Goal: Use online tool/utility: Utilize a website feature to perform a specific function

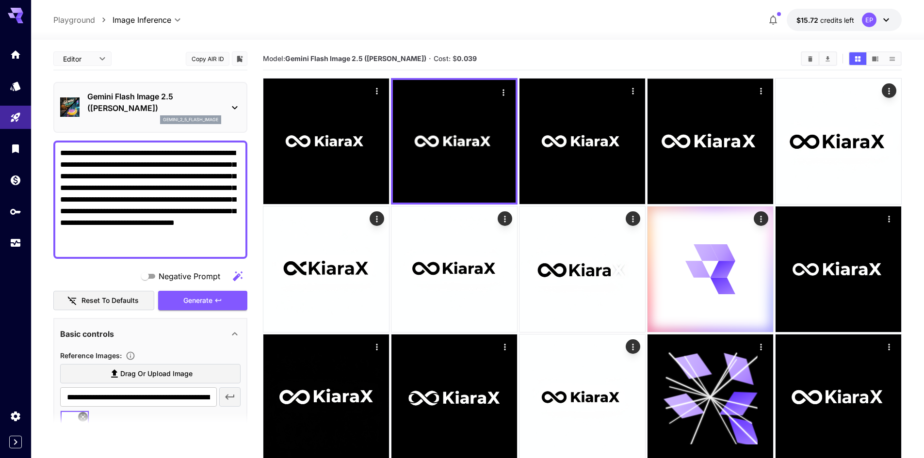
scroll to position [48, 0]
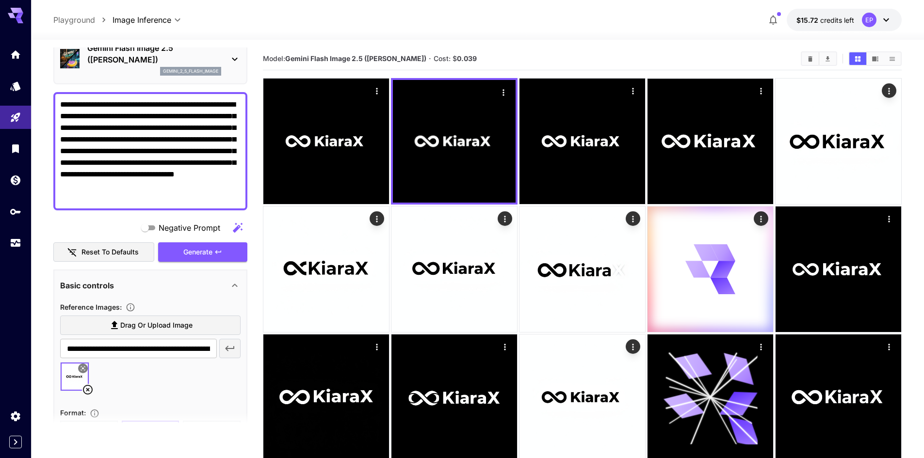
click at [117, 128] on textarea "**********" at bounding box center [150, 151] width 180 height 105
paste textarea "**********"
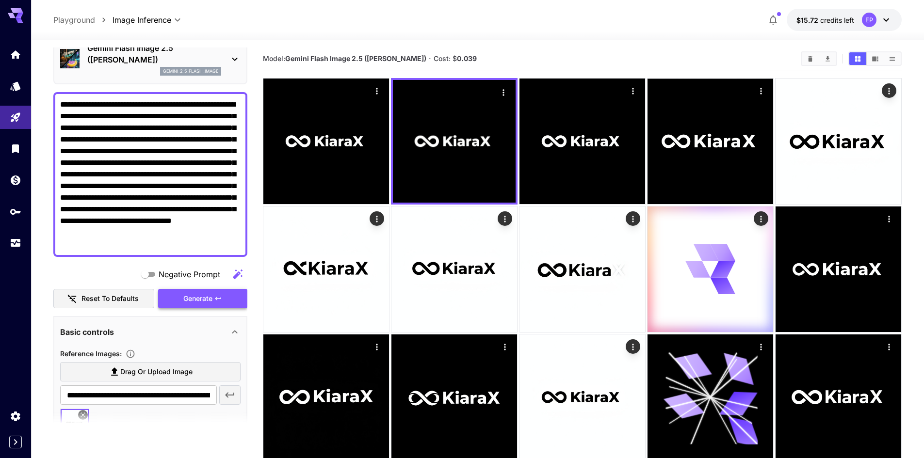
type textarea "**********"
click at [197, 299] on span "Generate" at bounding box center [197, 299] width 29 height 12
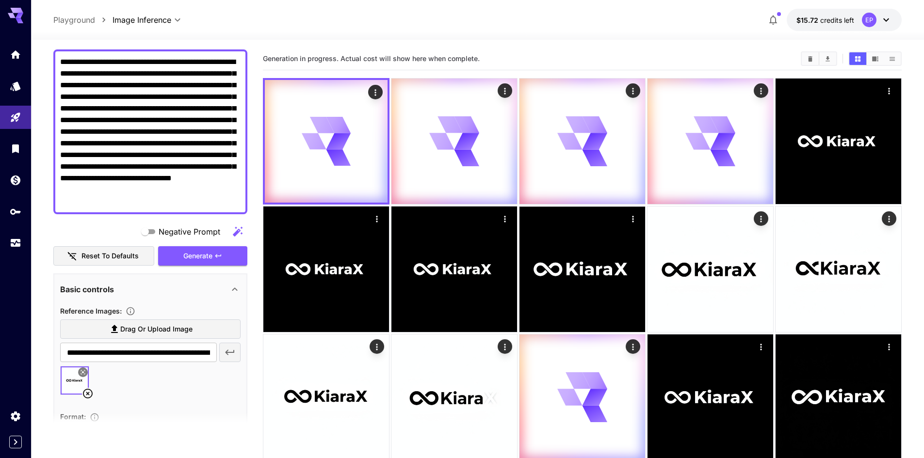
scroll to position [97, 0]
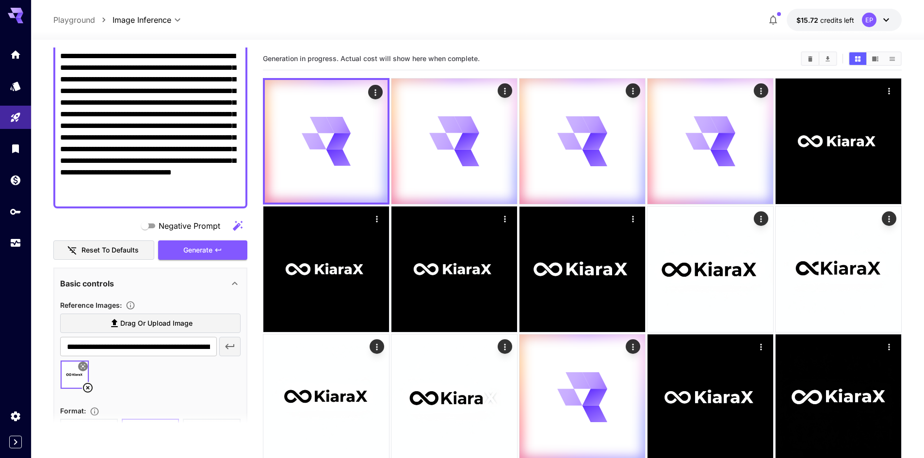
click at [86, 388] on icon at bounding box center [88, 388] width 12 height 12
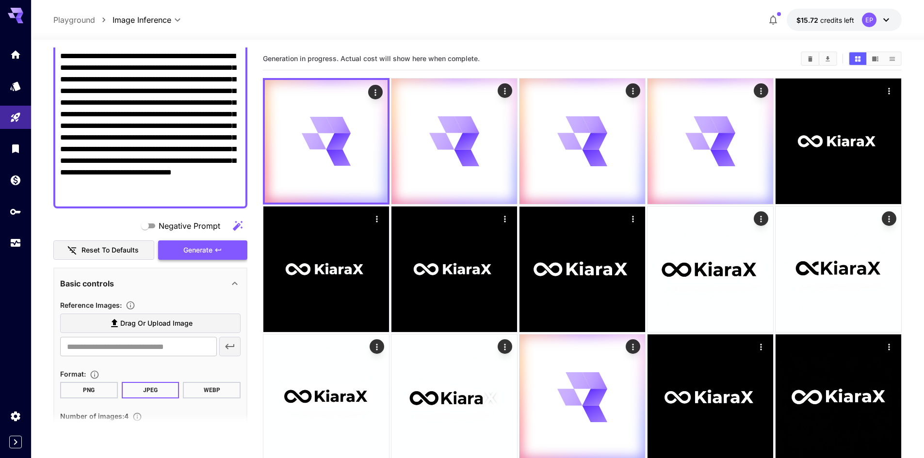
click at [189, 256] on button "Generate" at bounding box center [202, 251] width 89 height 20
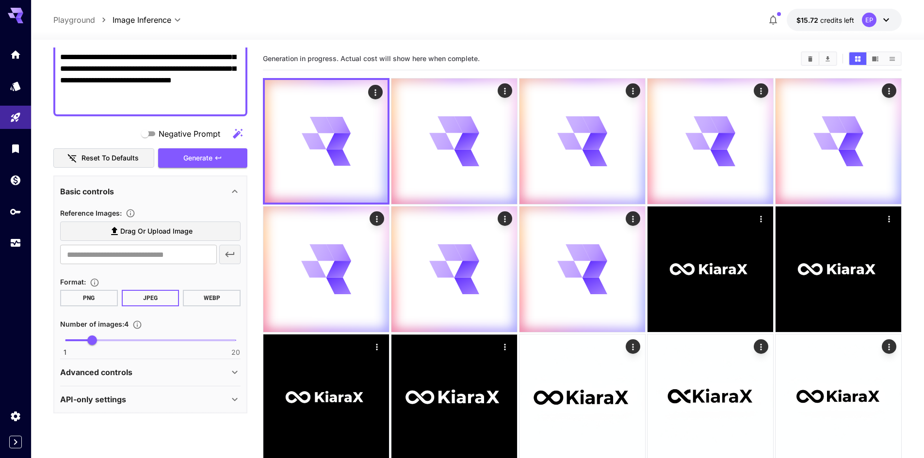
scroll to position [190, 0]
click at [126, 373] on p "Advanced controls" at bounding box center [96, 372] width 72 height 12
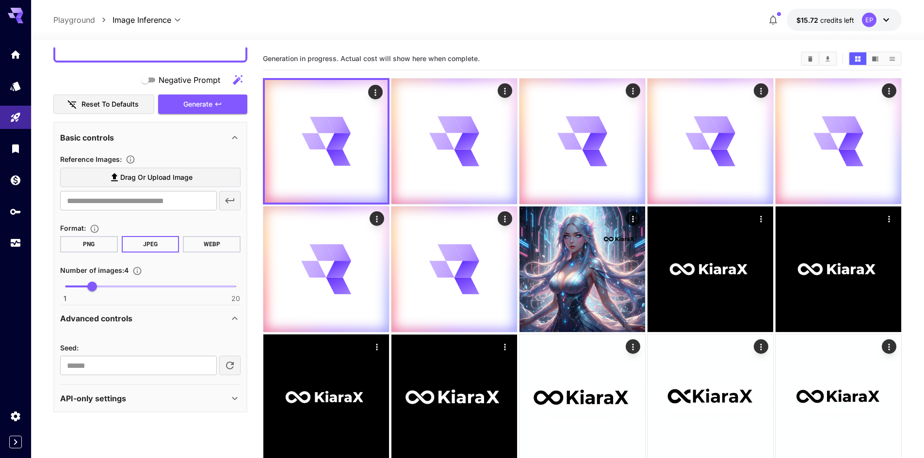
click at [110, 314] on p "Advanced controls" at bounding box center [96, 319] width 72 height 12
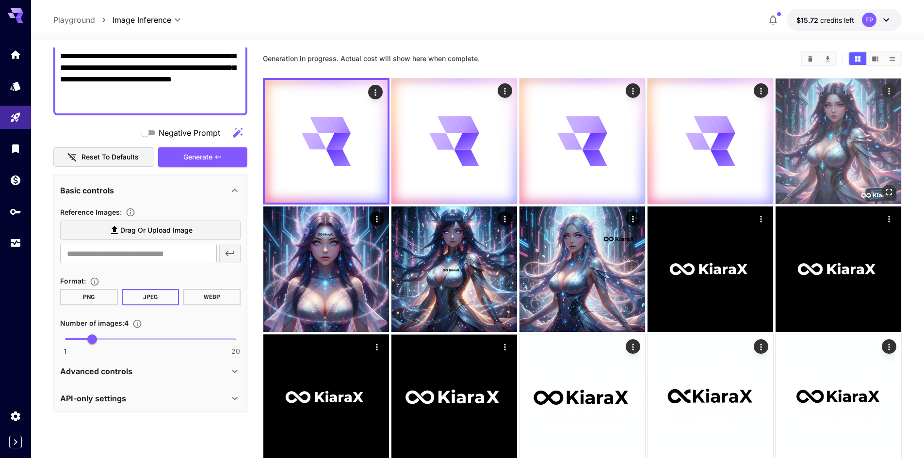
click at [841, 151] on img at bounding box center [838, 142] width 126 height 126
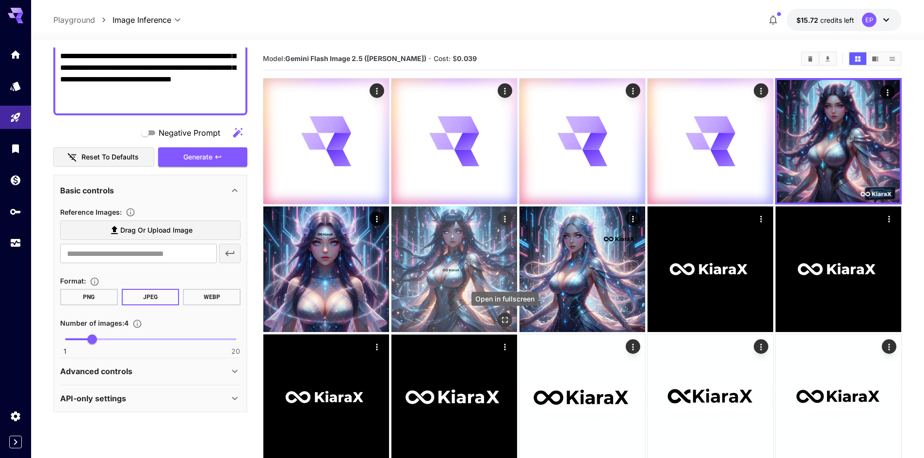
click at [509, 319] on icon "Open in fullscreen" at bounding box center [505, 320] width 10 height 10
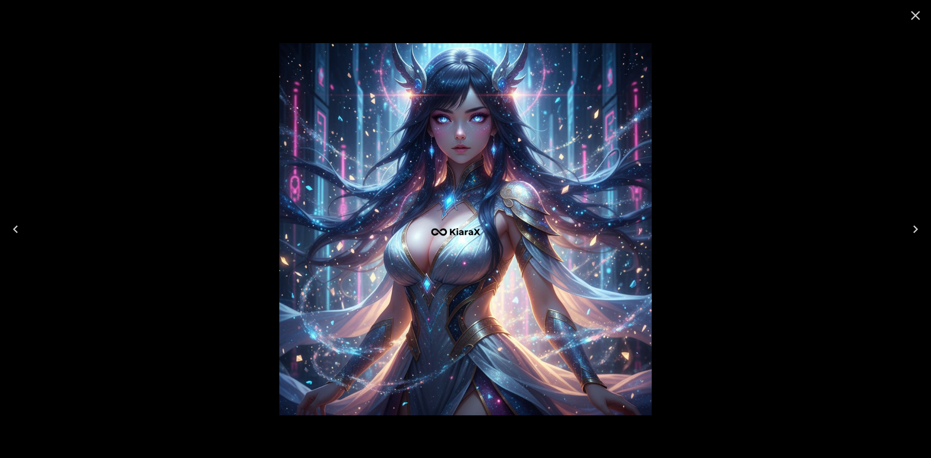
click at [718, 232] on div at bounding box center [465, 229] width 931 height 458
click at [920, 16] on icon "Close" at bounding box center [916, 16] width 16 height 16
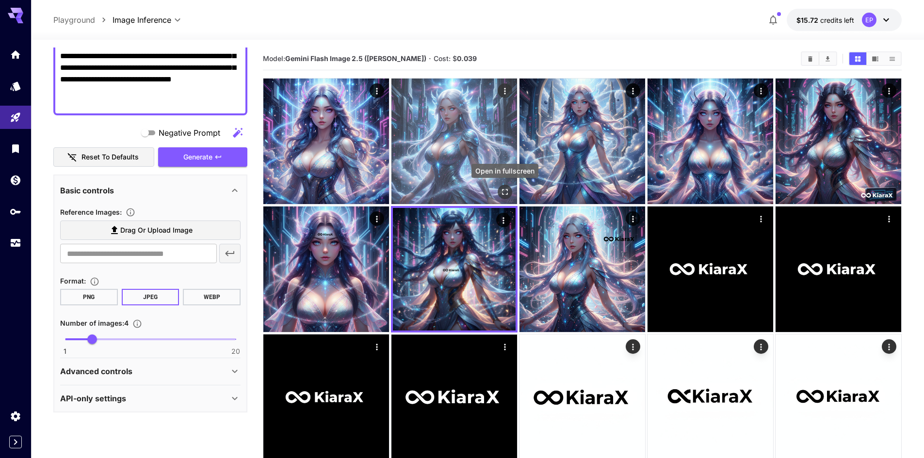
click at [504, 189] on icon "Open in fullscreen" at bounding box center [505, 192] width 10 height 10
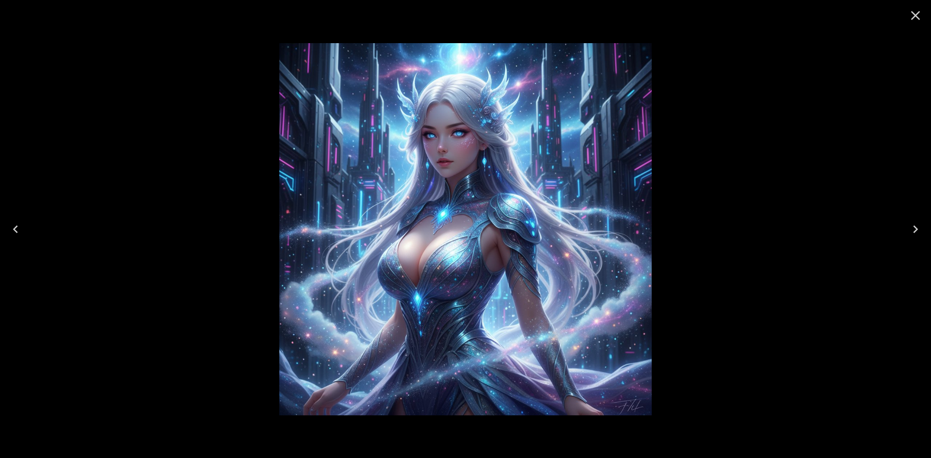
click at [721, 166] on div at bounding box center [465, 229] width 931 height 458
click at [913, 14] on icon "Close" at bounding box center [916, 16] width 16 height 16
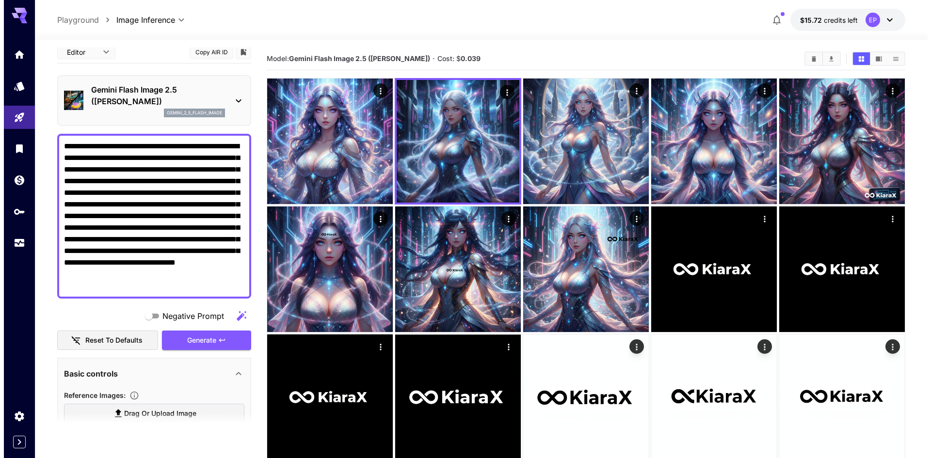
scroll to position [0, 0]
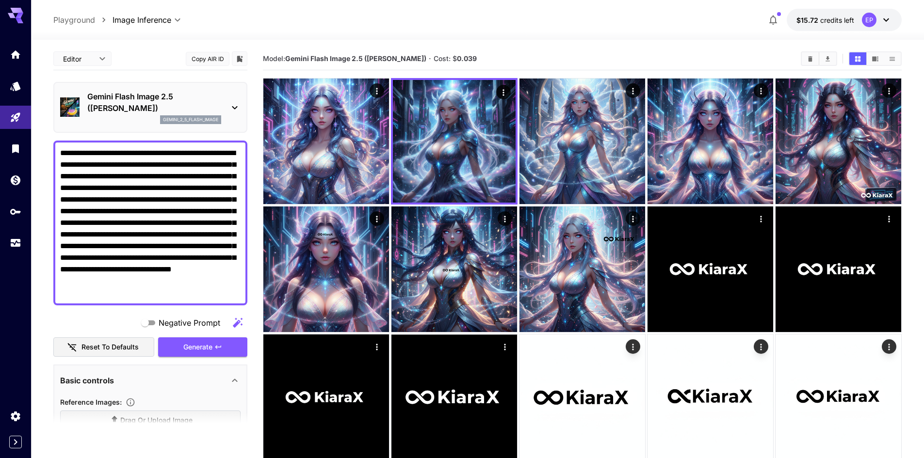
click at [165, 103] on p "Gemini Flash Image 2.5 (Nano Banana)" at bounding box center [154, 102] width 134 height 23
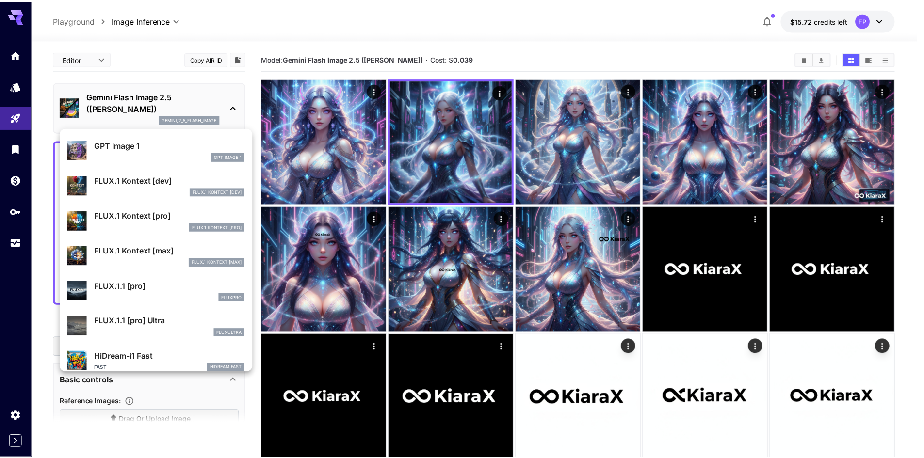
scroll to position [630, 0]
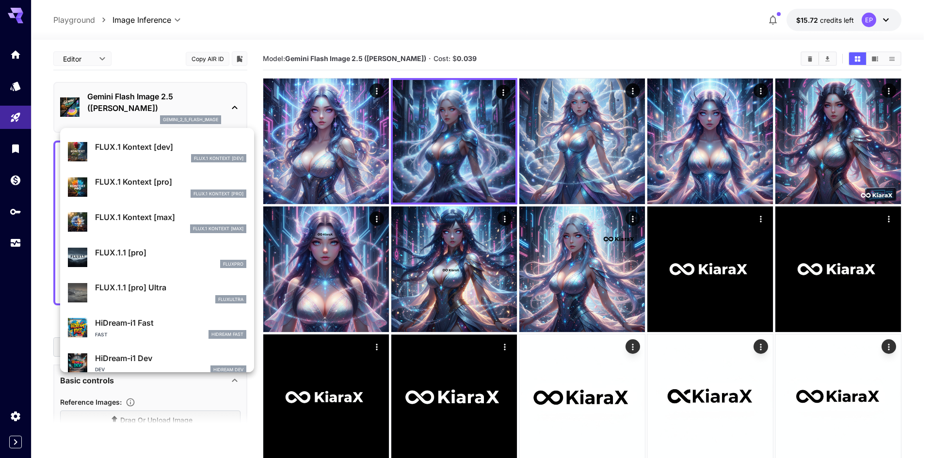
click at [150, 179] on p "FLUX.1 Kontext [pro]" at bounding box center [170, 182] width 151 height 12
type input "*"
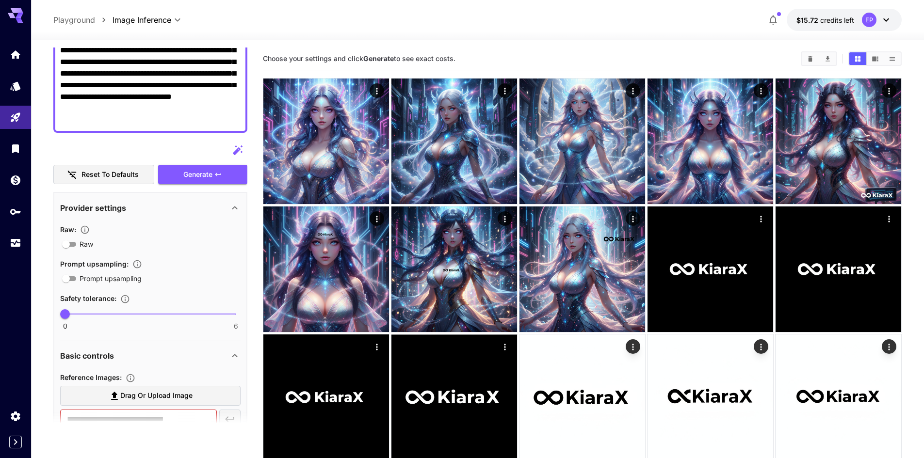
scroll to position [145, 0]
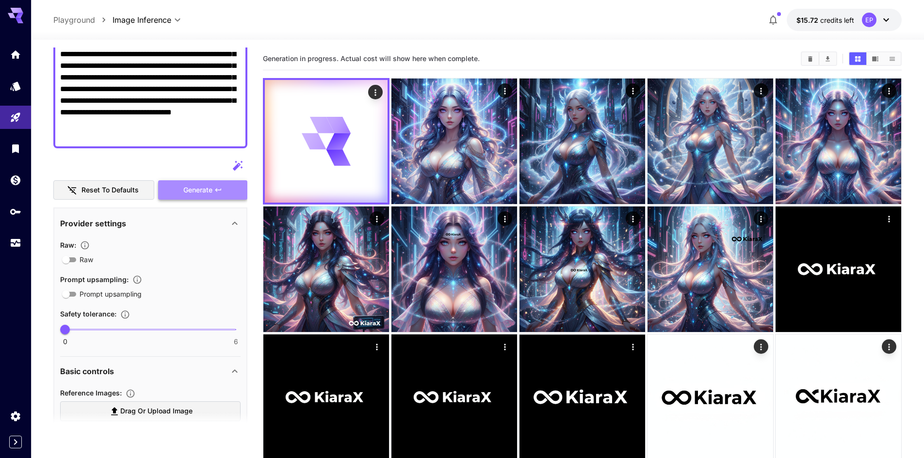
click at [194, 183] on button "Generate" at bounding box center [202, 190] width 89 height 20
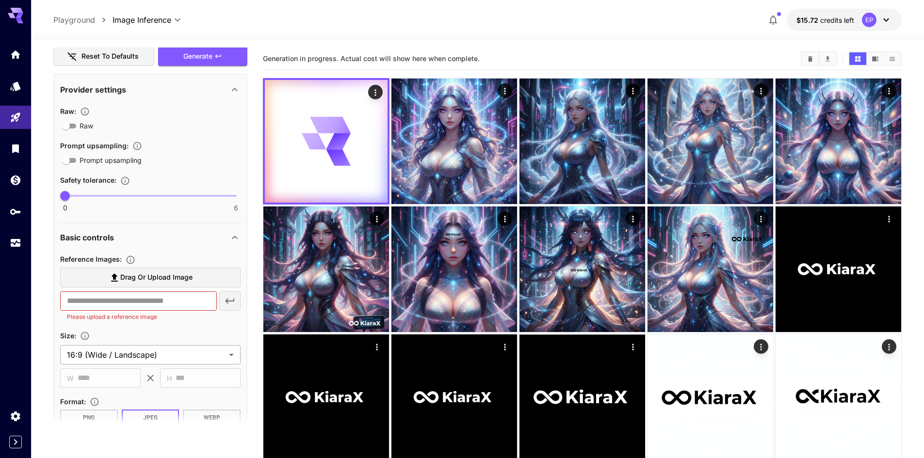
scroll to position [291, 0]
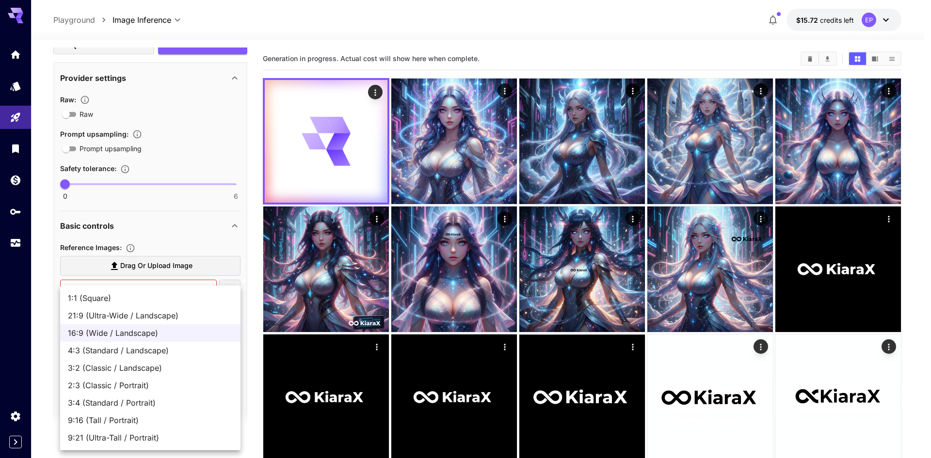
click at [111, 350] on span "4:3 (Standard / Landscape)" at bounding box center [150, 351] width 165 height 12
type input "**********"
type input "****"
type input "***"
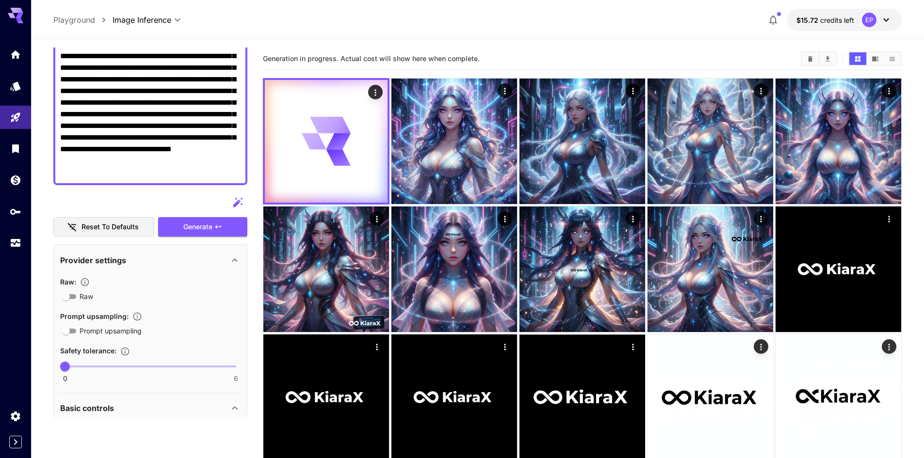
scroll to position [97, 0]
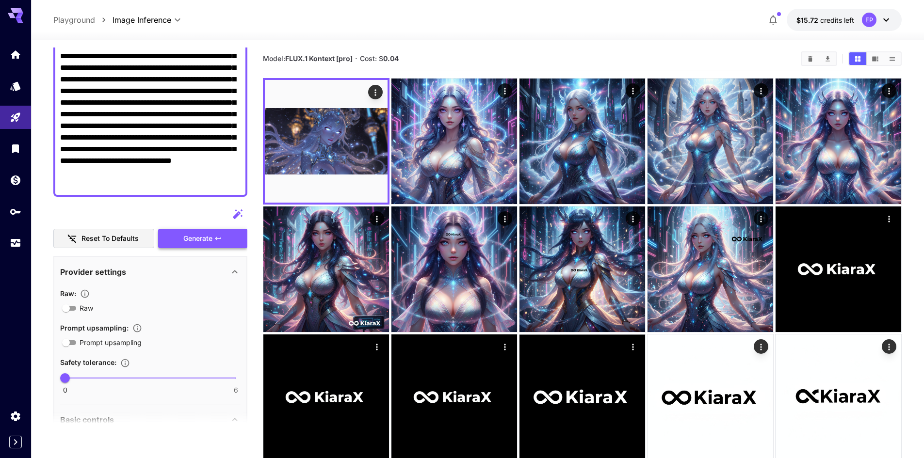
click at [194, 240] on span "Generate" at bounding box center [197, 239] width 29 height 12
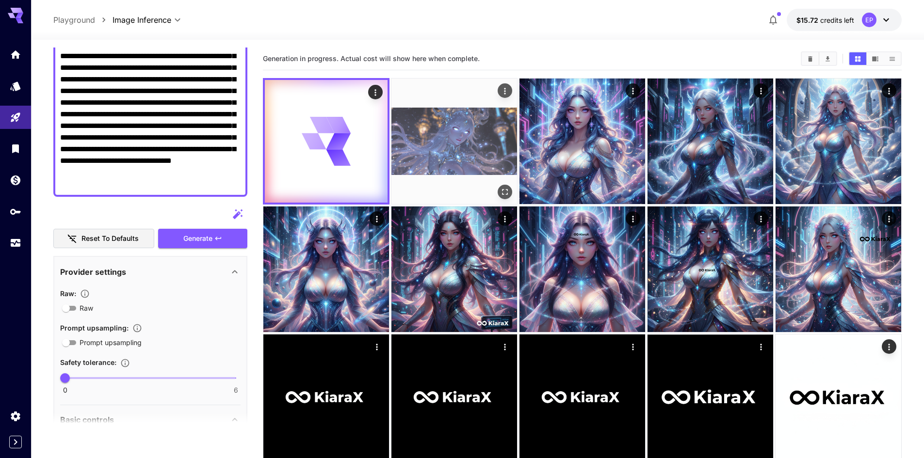
click at [453, 157] on img at bounding box center [454, 142] width 126 height 126
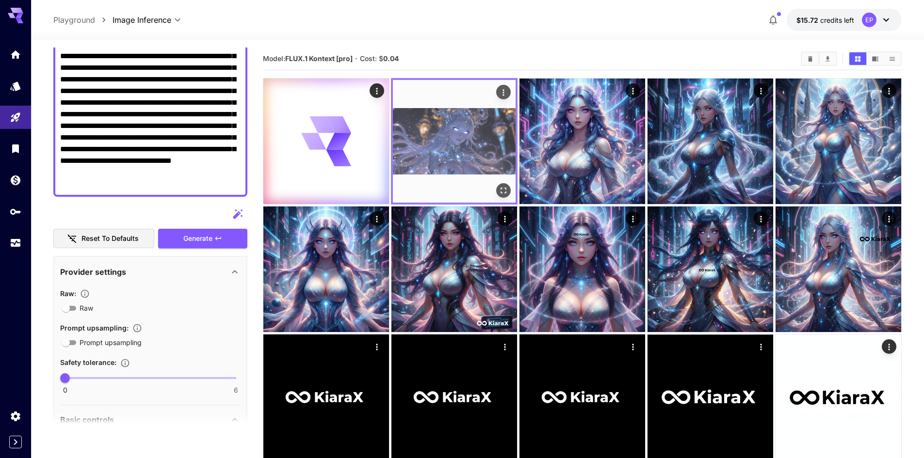
click at [496, 189] on div "Open in fullscreen" at bounding box center [503, 190] width 15 height 15
click at [504, 189] on icon "Open in fullscreen" at bounding box center [504, 191] width 10 height 10
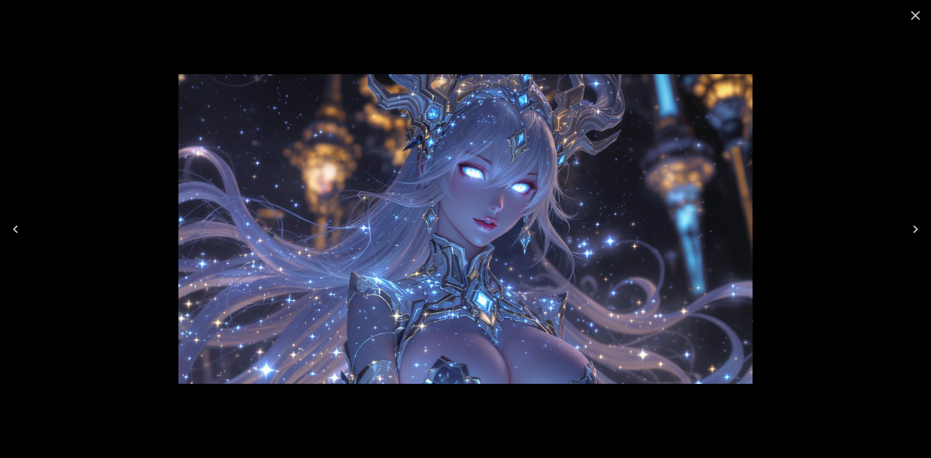
click at [912, 17] on icon "Close" at bounding box center [916, 16] width 16 height 16
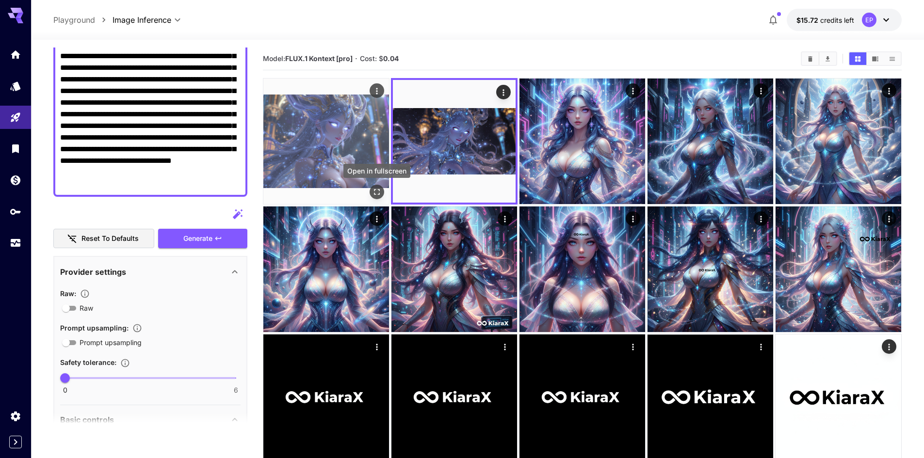
click at [380, 192] on icon "Open in fullscreen" at bounding box center [377, 192] width 10 height 10
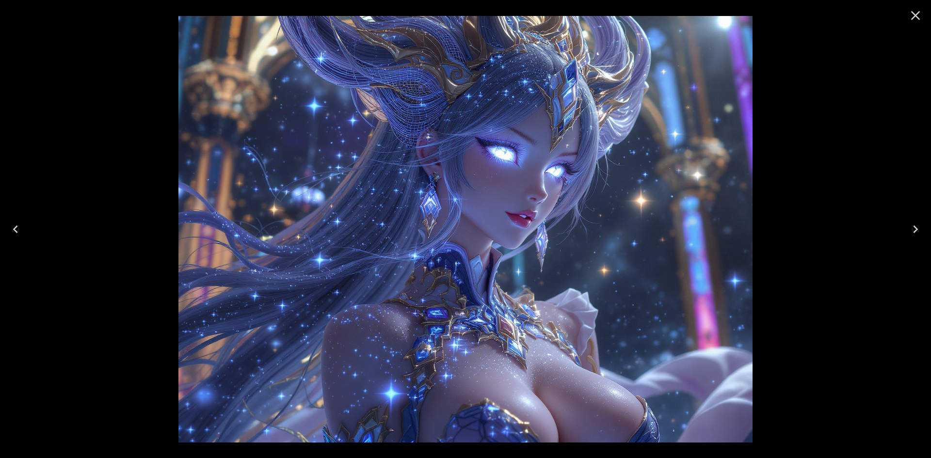
click at [919, 14] on icon "Close" at bounding box center [916, 16] width 16 height 16
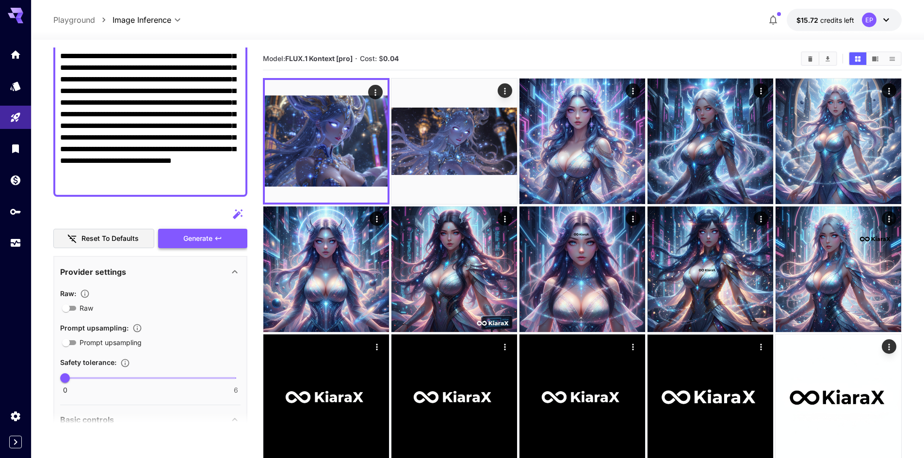
click at [192, 237] on span "Generate" at bounding box center [197, 239] width 29 height 12
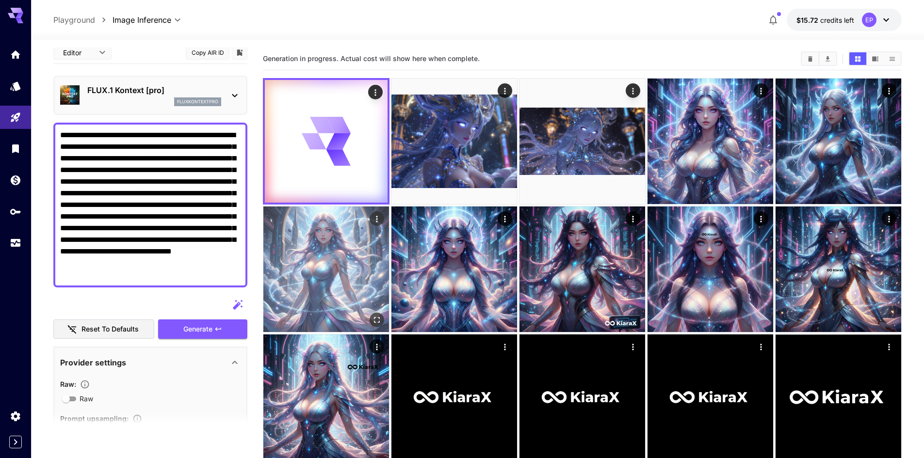
scroll to position [0, 0]
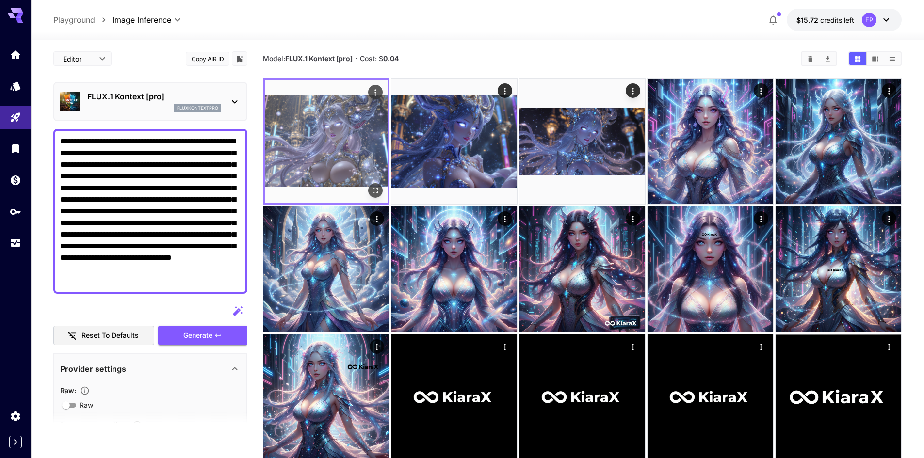
click at [381, 188] on button "Open in fullscreen" at bounding box center [375, 190] width 15 height 15
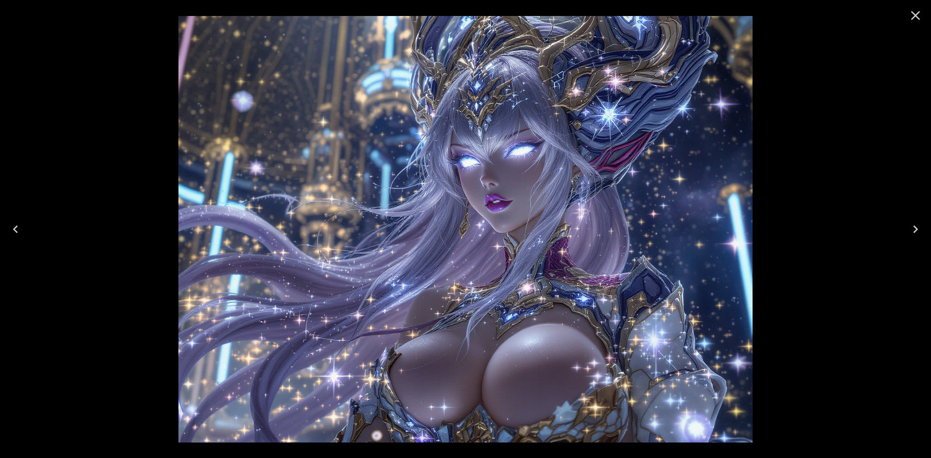
click at [912, 12] on icon "Close" at bounding box center [915, 15] width 9 height 9
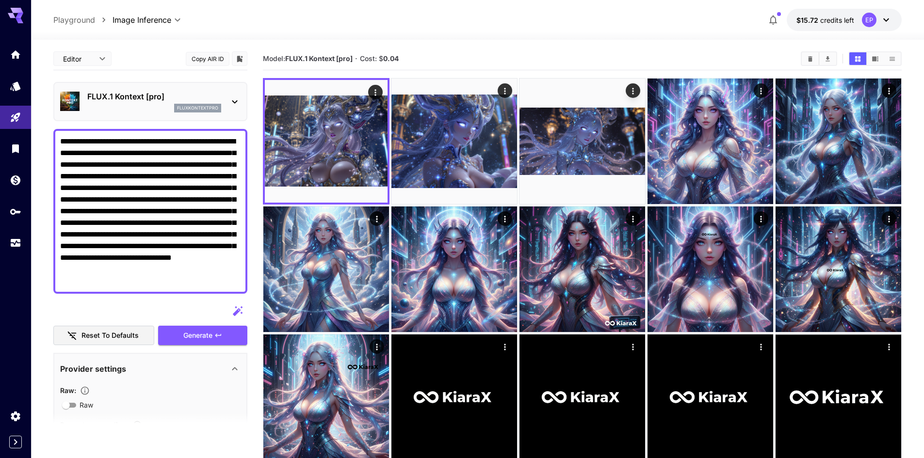
drag, startPoint x: 222, startPoint y: 331, endPoint x: 253, endPoint y: 309, distance: 38.6
click at [221, 332] on icon "button" at bounding box center [218, 336] width 8 height 8
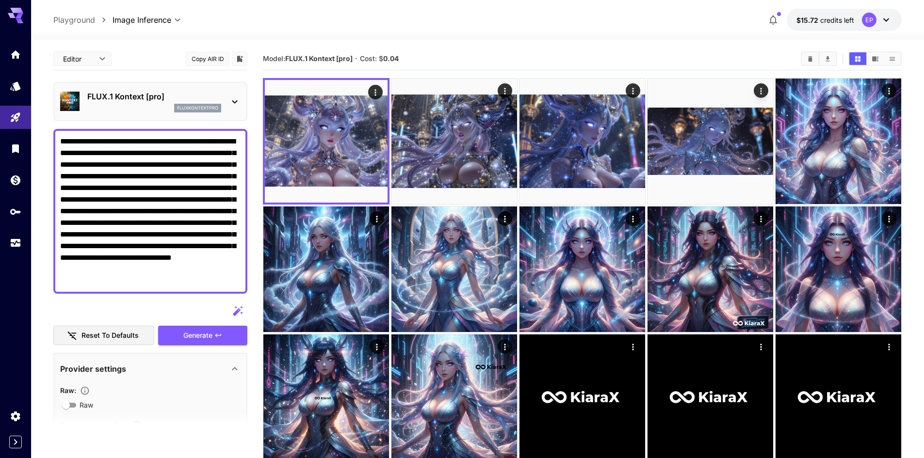
drag, startPoint x: 118, startPoint y: 199, endPoint x: 191, endPoint y: 185, distance: 73.6
click at [191, 185] on textarea "**********" at bounding box center [150, 211] width 180 height 151
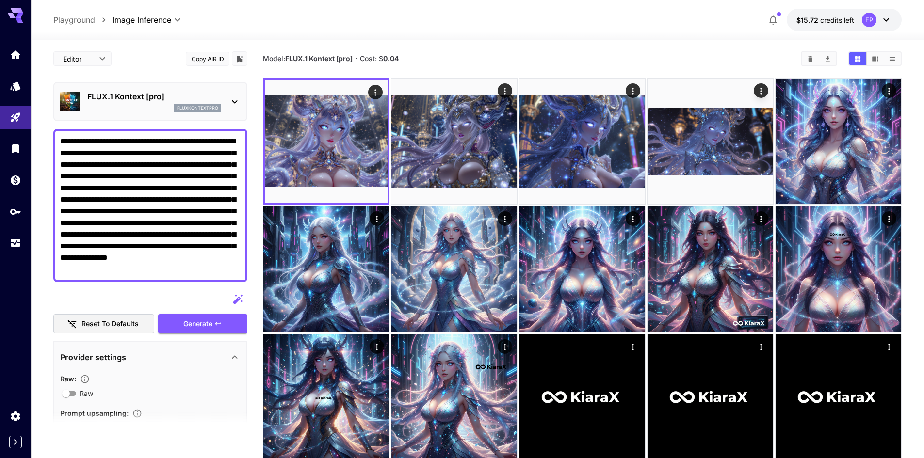
type textarea "**********"
click at [209, 313] on div "Reset to defaults Generate" at bounding box center [150, 312] width 194 height 44
click at [203, 320] on span "Generate" at bounding box center [197, 324] width 29 height 12
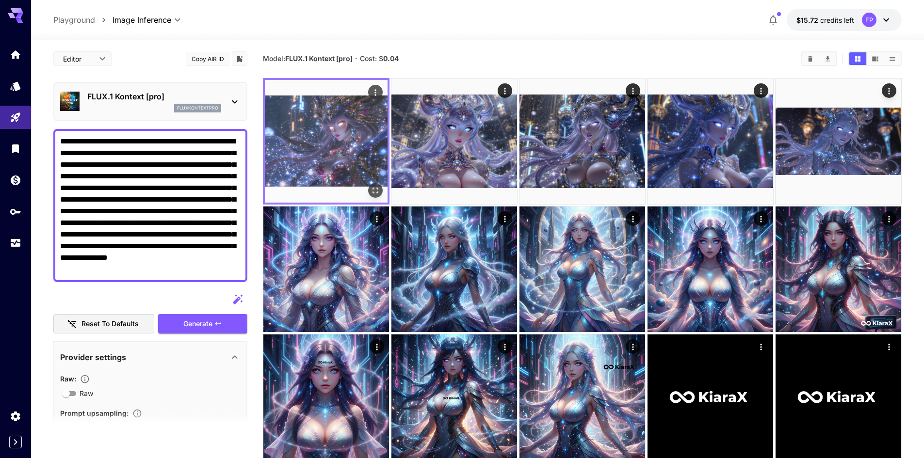
click at [359, 162] on img at bounding box center [326, 141] width 123 height 123
click at [380, 191] on icon "Open in fullscreen" at bounding box center [376, 191] width 10 height 10
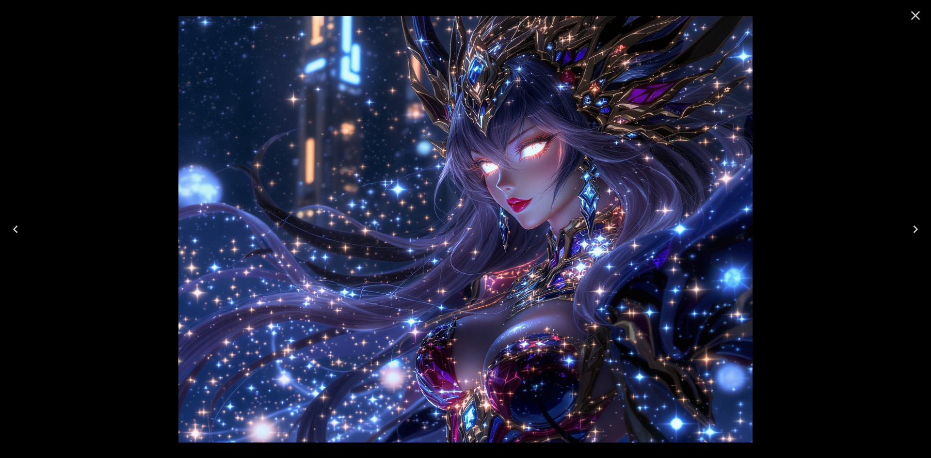
click at [916, 15] on icon "Close" at bounding box center [915, 15] width 9 height 9
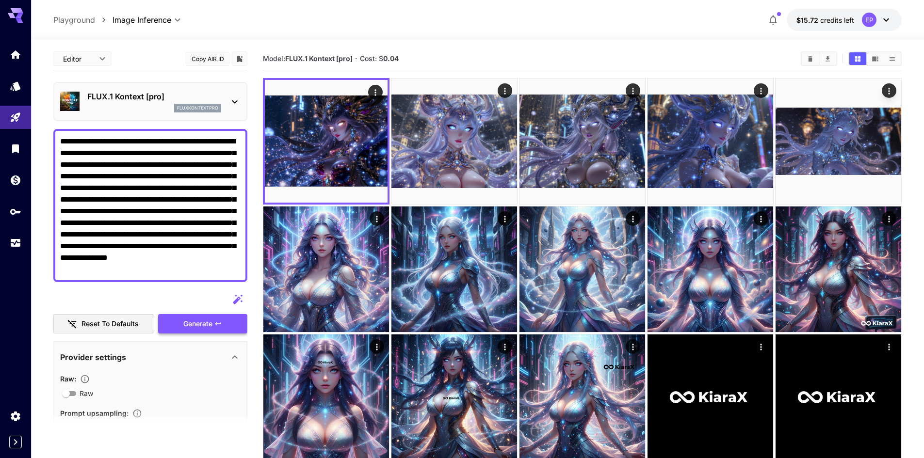
click at [201, 323] on span "Generate" at bounding box center [197, 324] width 29 height 12
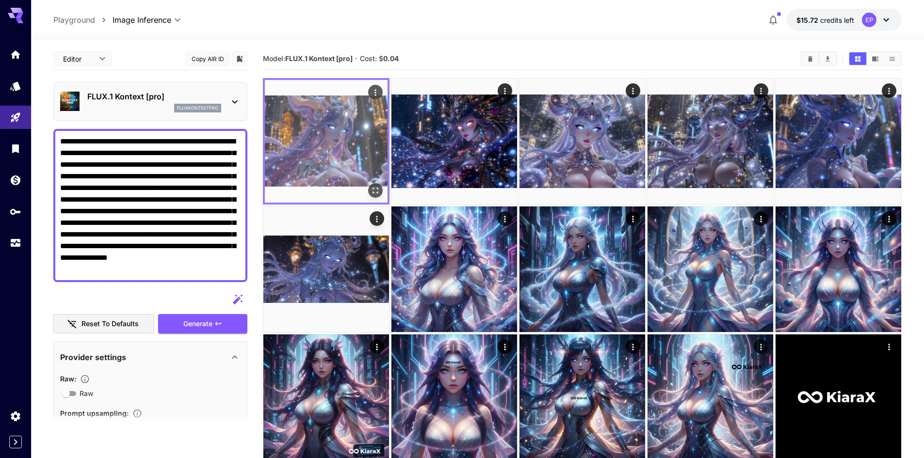
click at [380, 191] on icon "Open in fullscreen" at bounding box center [376, 191] width 10 height 10
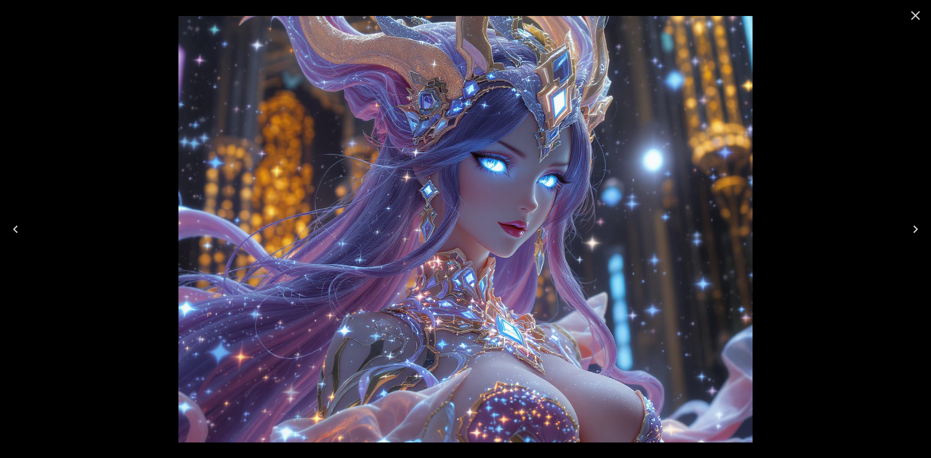
click at [917, 16] on icon "Close" at bounding box center [915, 15] width 9 height 9
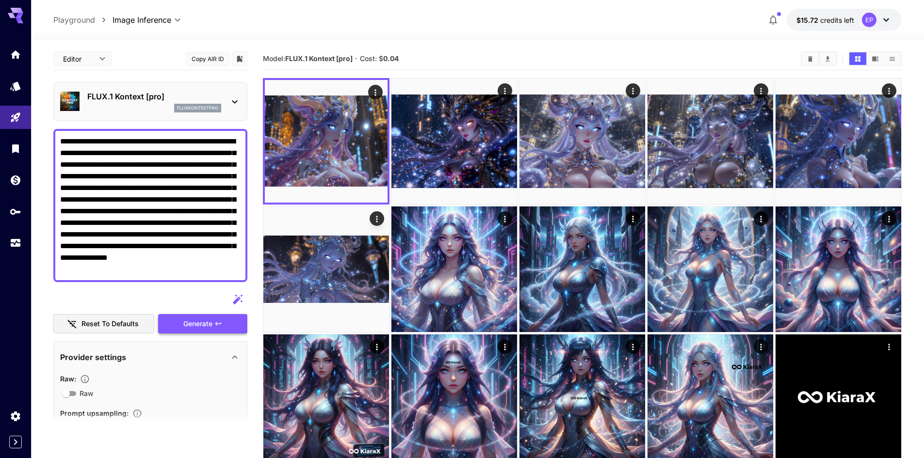
click at [184, 322] on span "Generate" at bounding box center [197, 324] width 29 height 12
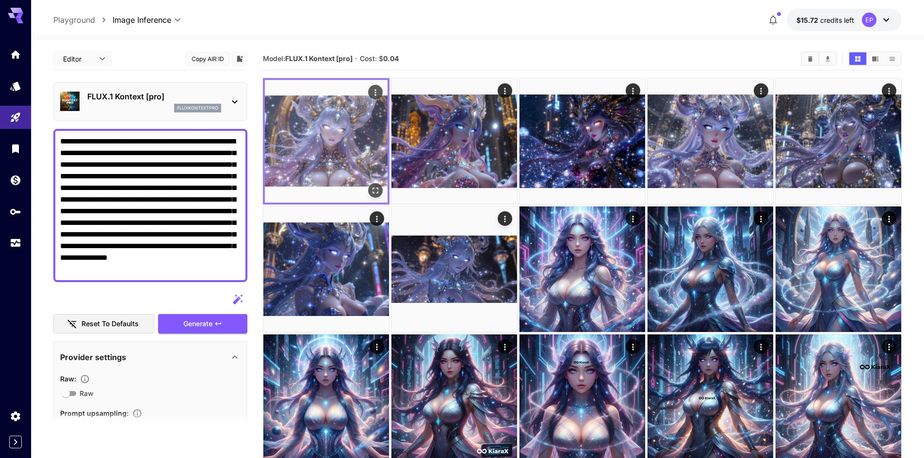
click at [375, 186] on icon "Open in fullscreen" at bounding box center [376, 191] width 10 height 10
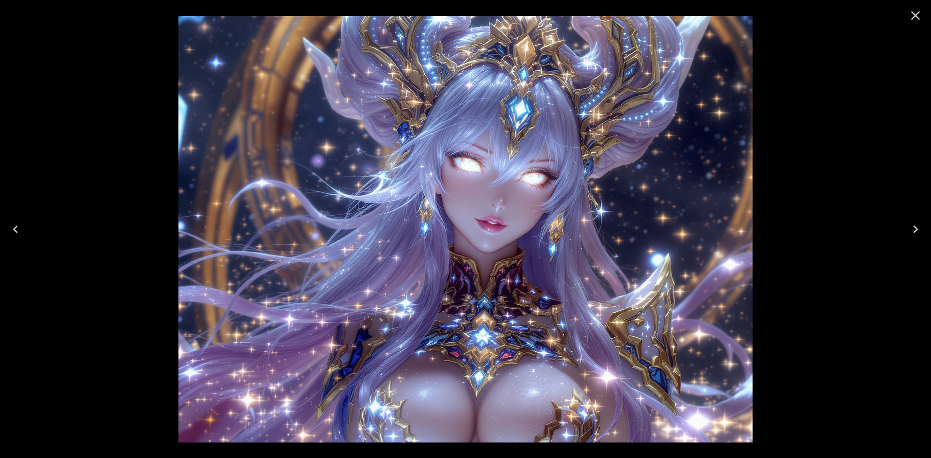
click at [922, 13] on icon "Close" at bounding box center [916, 16] width 16 height 16
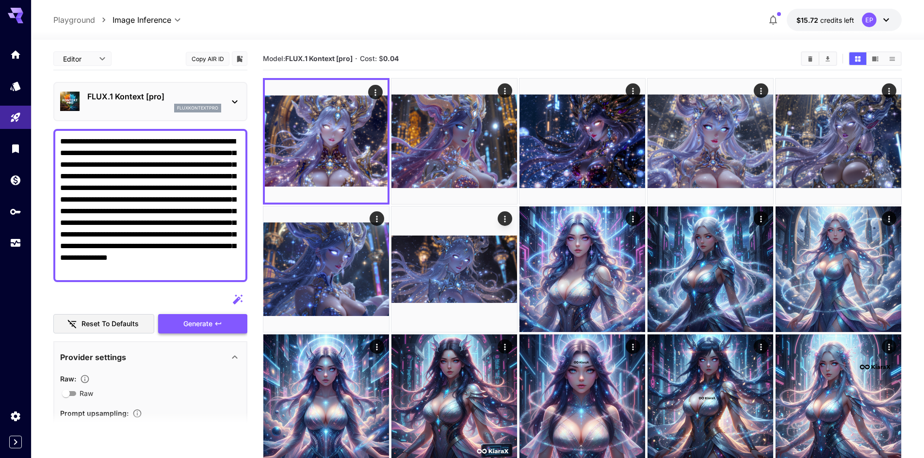
click at [217, 325] on icon "button" at bounding box center [218, 323] width 6 height 3
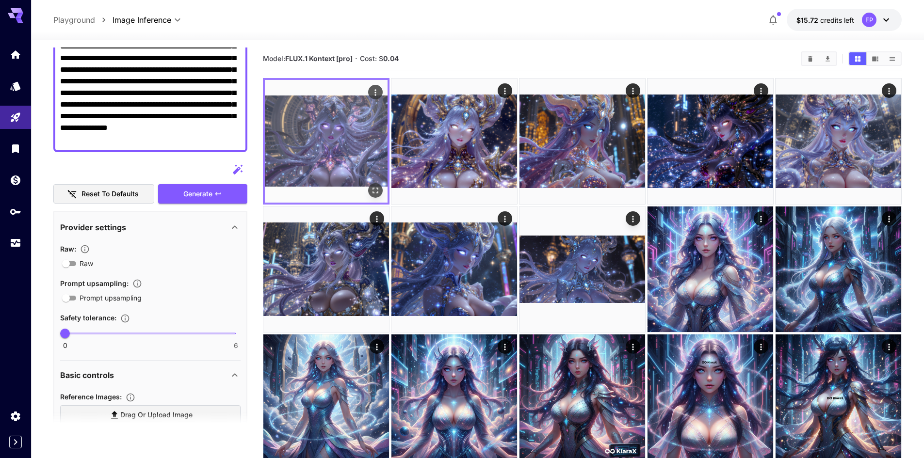
scroll to position [97, 0]
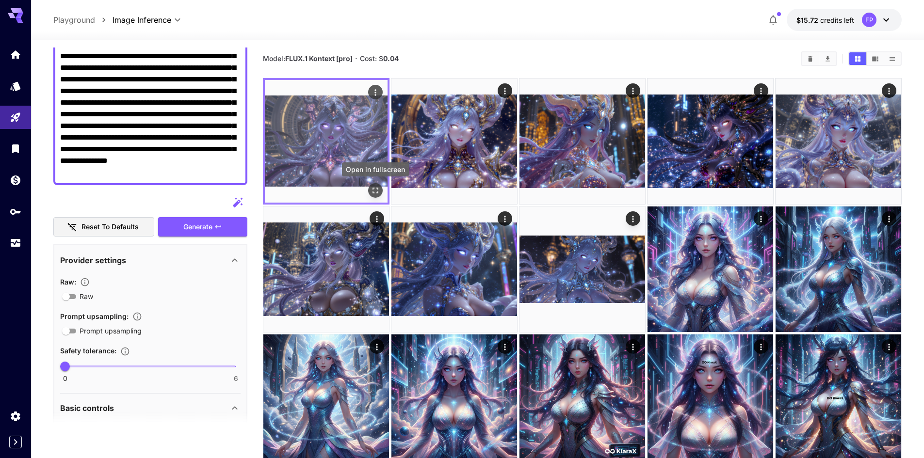
click at [377, 190] on icon "Open in fullscreen" at bounding box center [376, 191] width 10 height 10
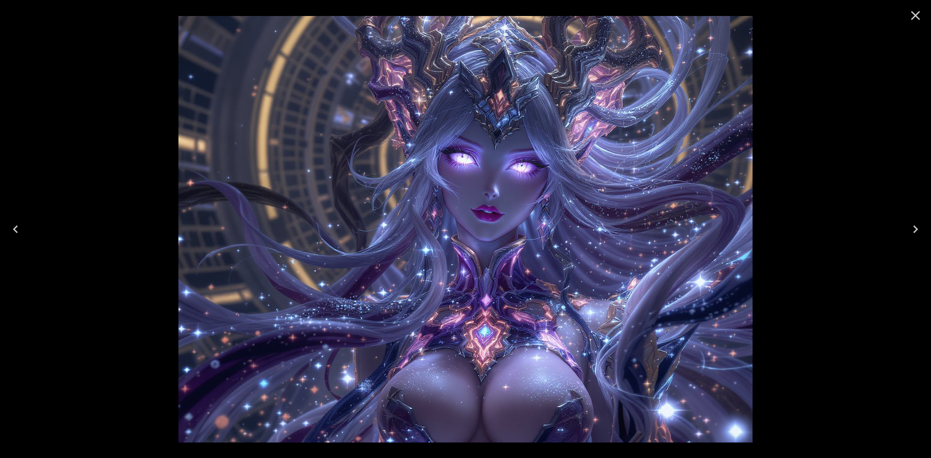
click at [921, 14] on icon "Close" at bounding box center [916, 16] width 16 height 16
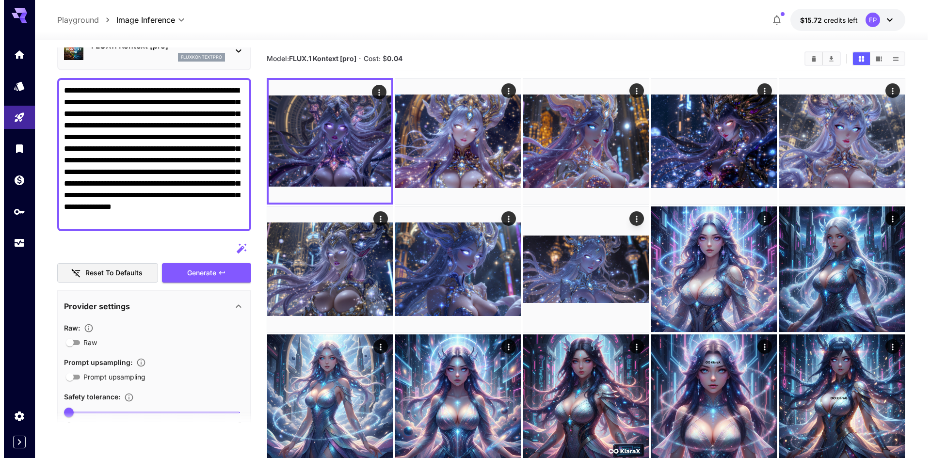
scroll to position [48, 0]
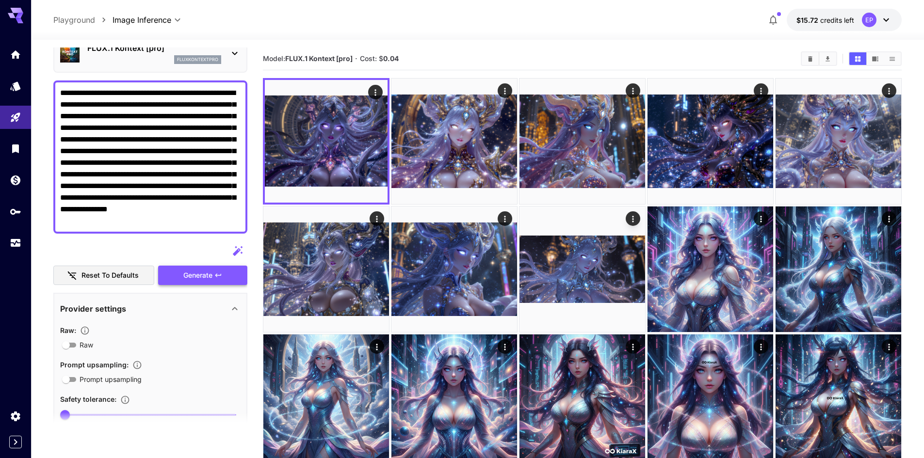
click at [210, 276] on span "Generate" at bounding box center [197, 276] width 29 height 12
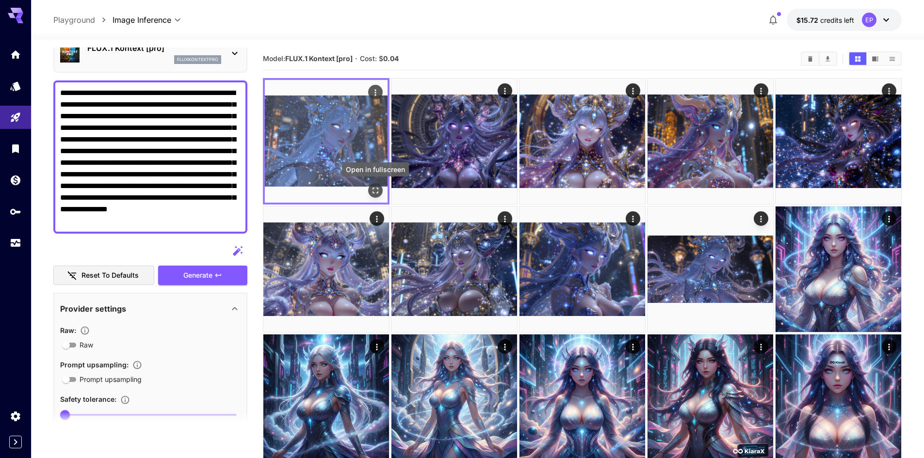
click at [375, 190] on icon "Open in fullscreen" at bounding box center [376, 191] width 10 height 10
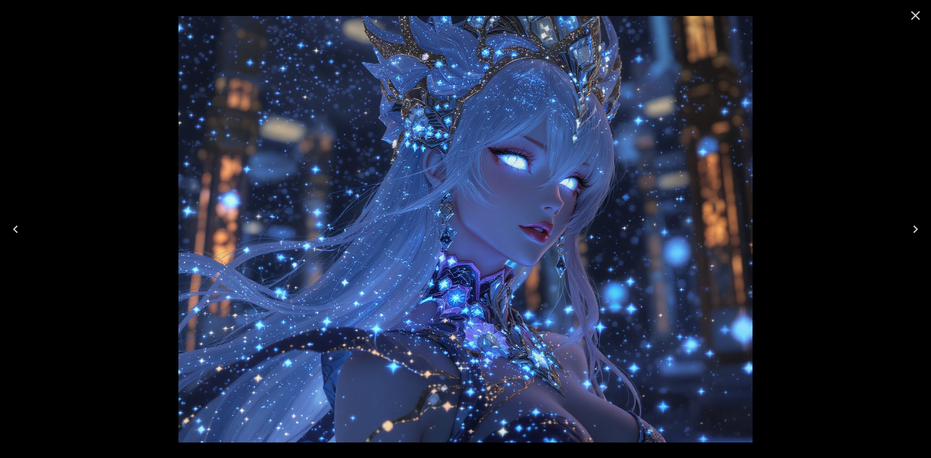
scroll to position [48, 0]
click at [917, 18] on icon "Close" at bounding box center [916, 16] width 16 height 16
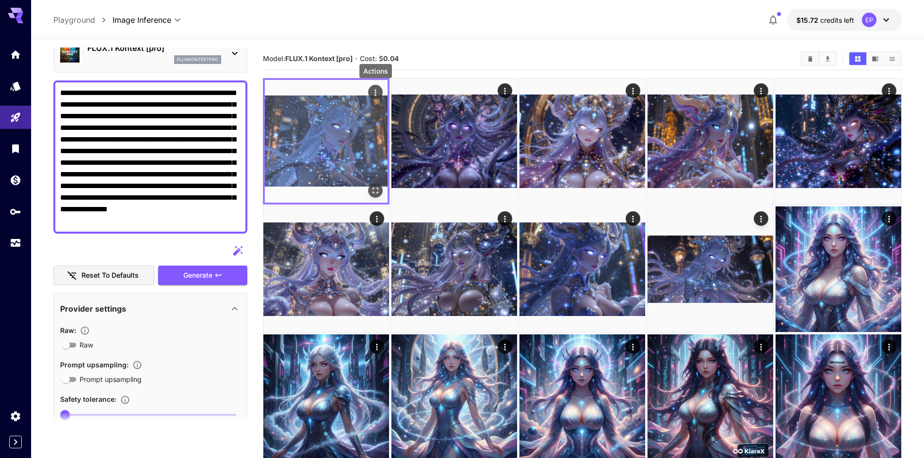
click at [373, 89] on icon "Actions" at bounding box center [376, 93] width 10 height 10
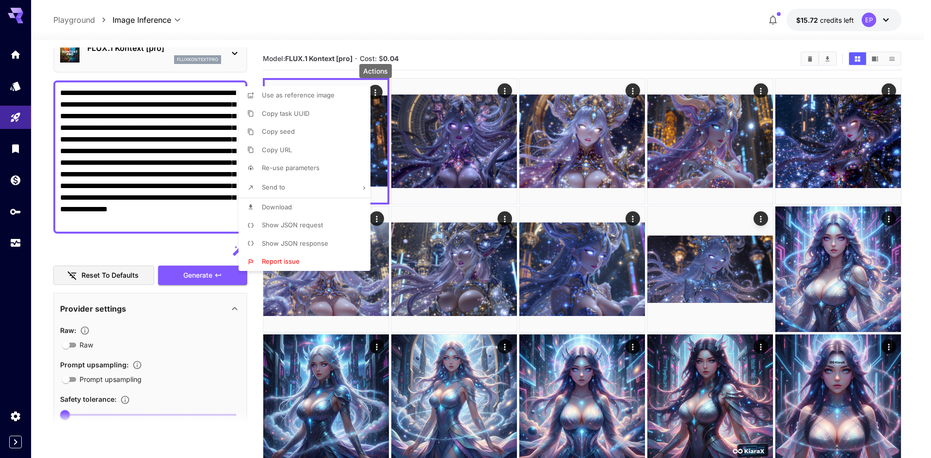
click at [377, 113] on div at bounding box center [465, 229] width 931 height 458
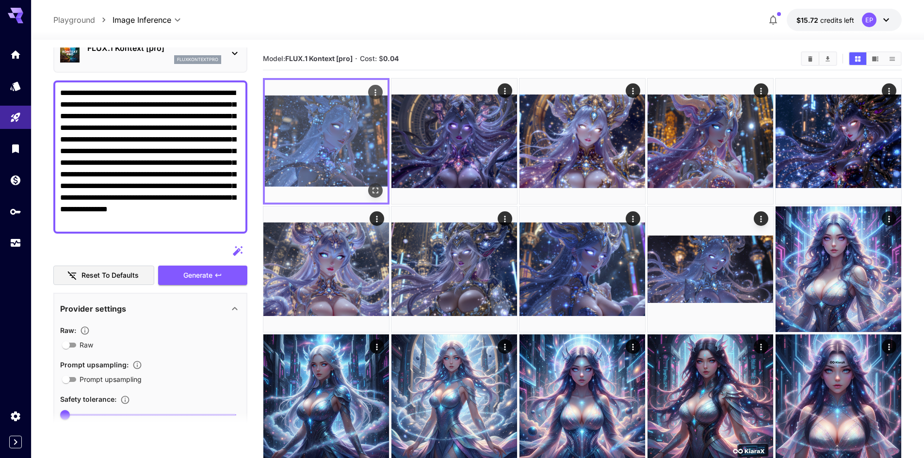
click at [380, 89] on button "Actions" at bounding box center [375, 92] width 15 height 15
click at [375, 93] on icon "Actions" at bounding box center [374, 92] width 1 height 6
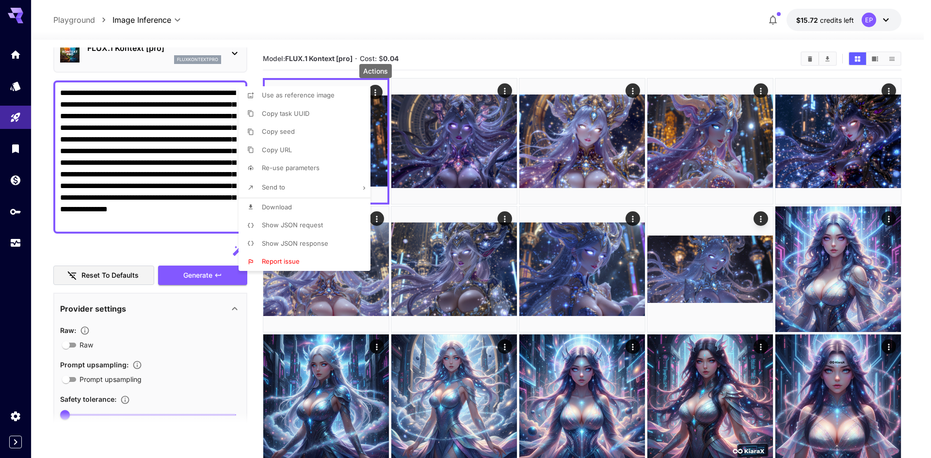
click at [354, 185] on li "Send to" at bounding box center [308, 188] width 138 height 20
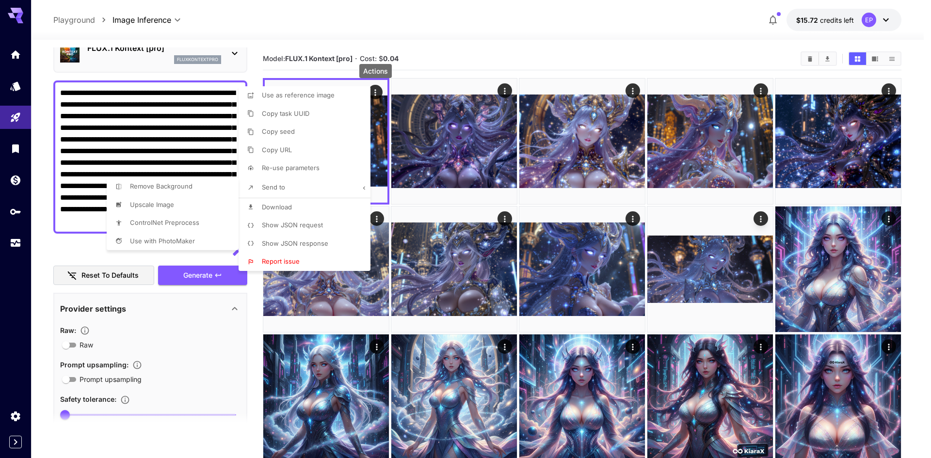
click at [170, 211] on li "Upscale Image" at bounding box center [176, 205] width 138 height 18
type input "**********"
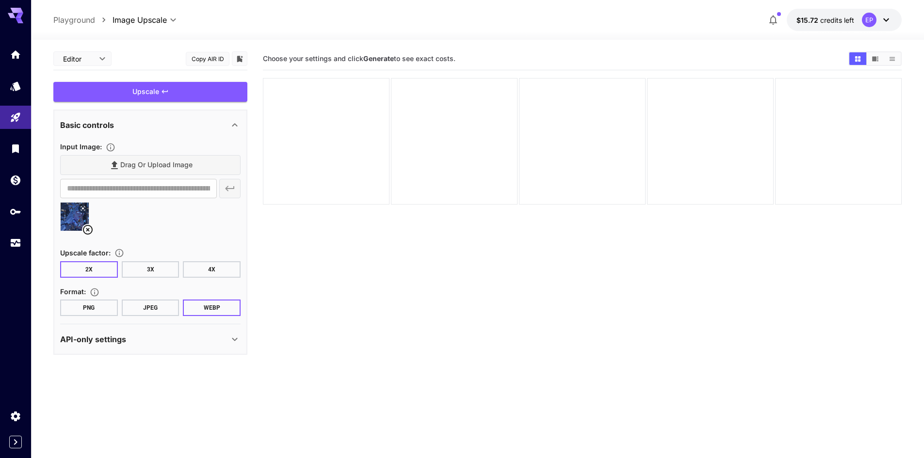
click at [144, 268] on button "3X" at bounding box center [151, 269] width 58 height 16
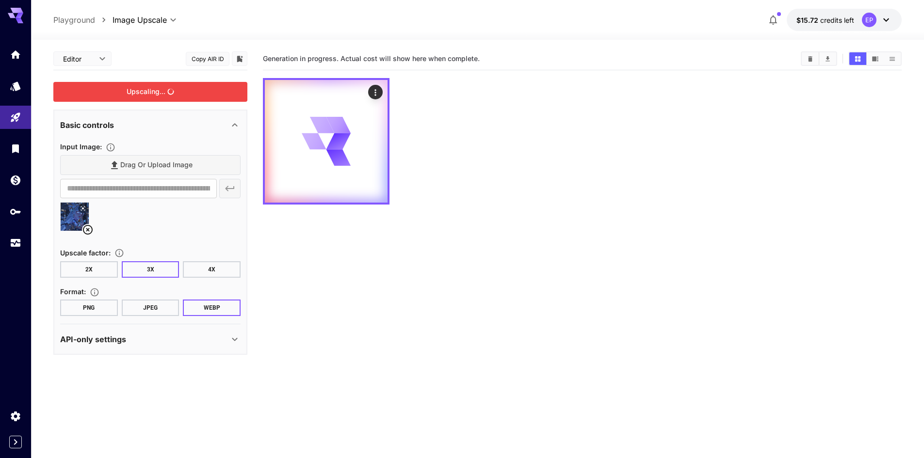
click at [146, 97] on div "Upscaling..." at bounding box center [150, 92] width 194 height 20
click at [101, 308] on button "PNG" at bounding box center [89, 308] width 58 height 16
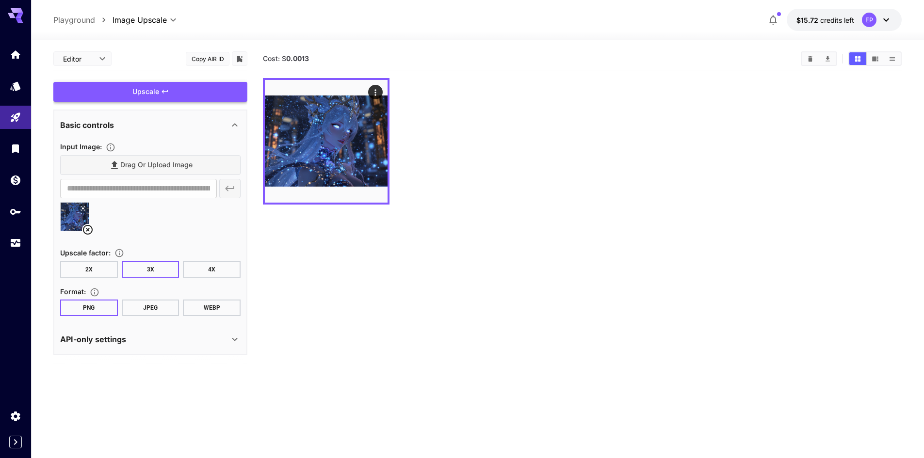
click at [149, 89] on div "Upscale" at bounding box center [150, 92] width 194 height 20
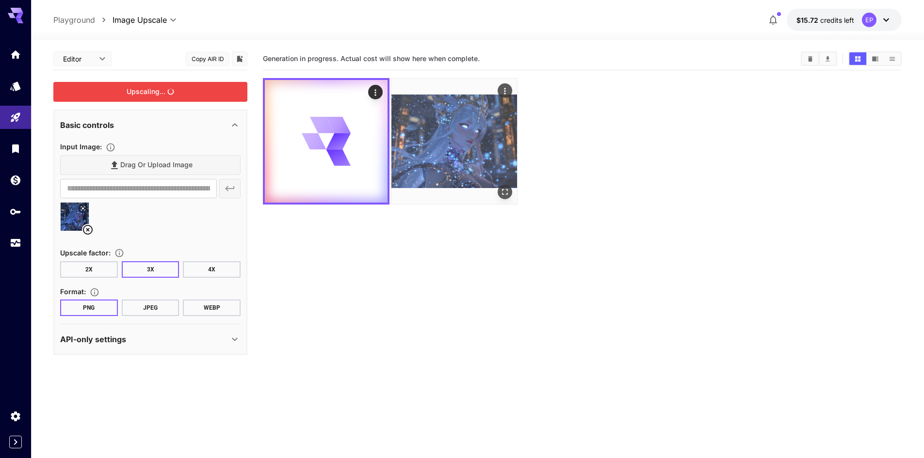
click at [446, 134] on img at bounding box center [454, 142] width 126 height 126
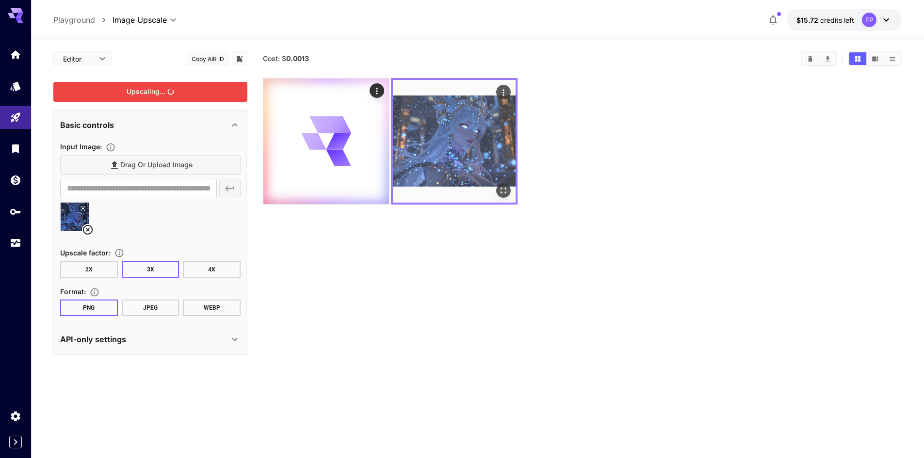
click at [506, 192] on icon "Open in fullscreen" at bounding box center [503, 191] width 6 height 6
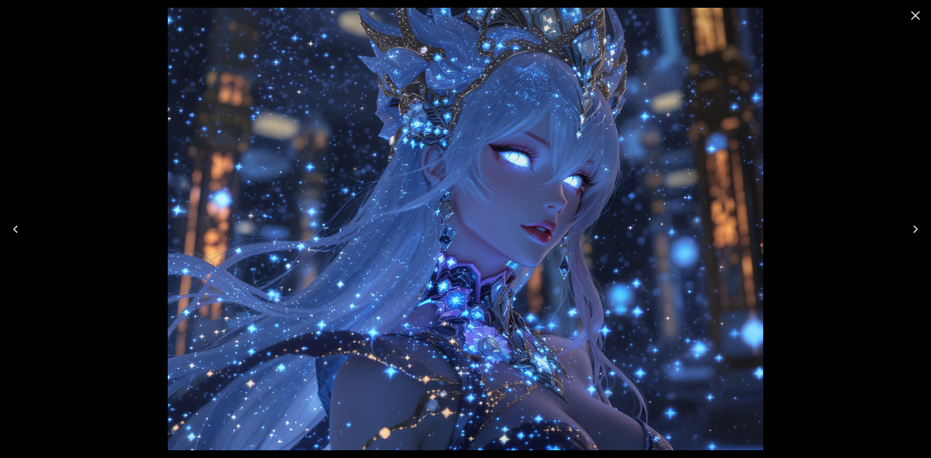
click at [919, 12] on icon "Close" at bounding box center [915, 15] width 9 height 9
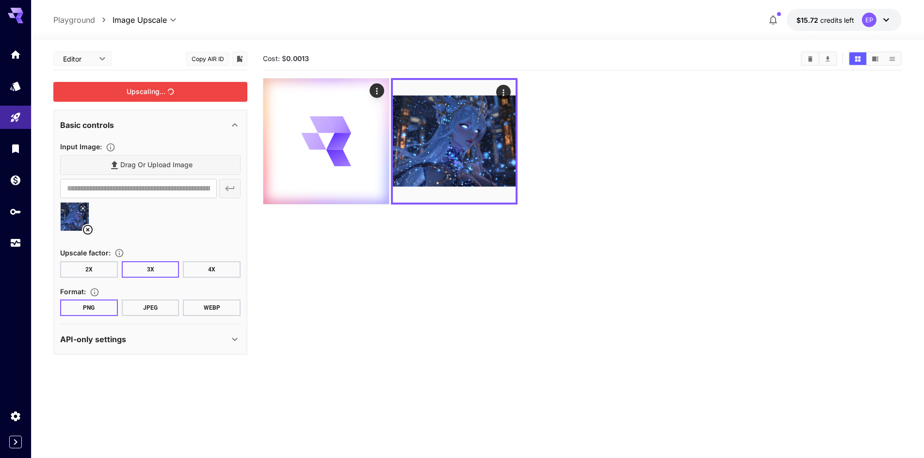
click at [222, 272] on button "4X" at bounding box center [212, 269] width 58 height 16
click at [159, 94] on div "Upscaling..." at bounding box center [150, 92] width 194 height 20
click at [339, 149] on icon at bounding box center [338, 141] width 30 height 26
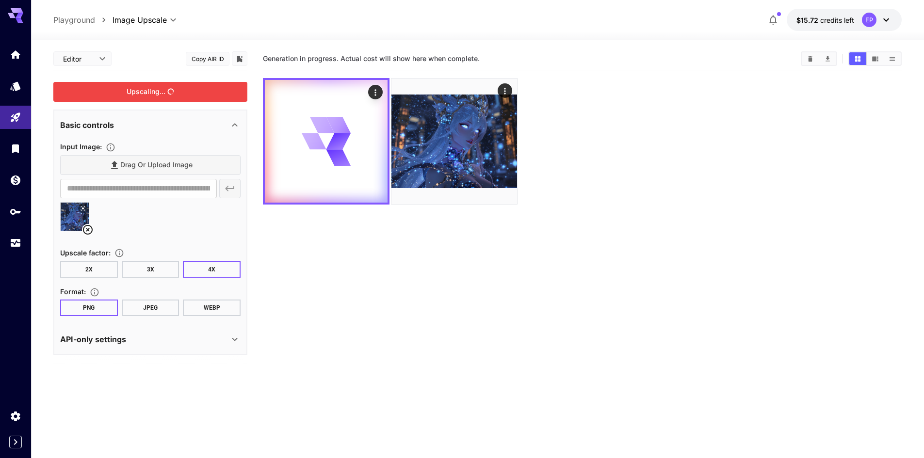
click at [128, 78] on div "**********" at bounding box center [150, 201] width 194 height 307
click at [146, 94] on div "Upscaling..." at bounding box center [150, 92] width 194 height 20
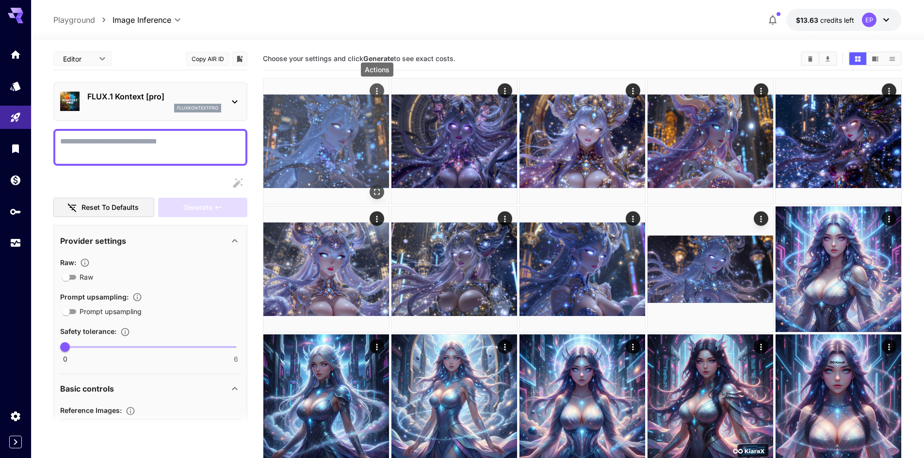
click at [379, 87] on icon "Actions" at bounding box center [377, 91] width 10 height 10
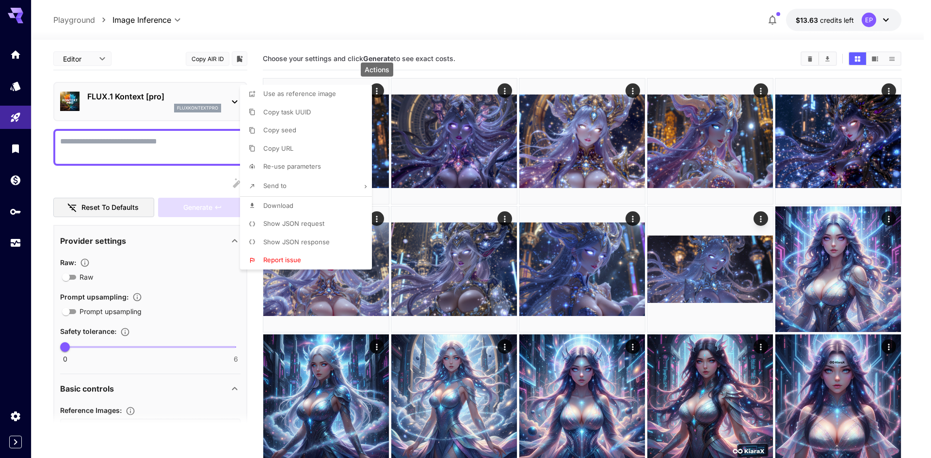
click at [358, 188] on li "Send to" at bounding box center [309, 186] width 138 height 20
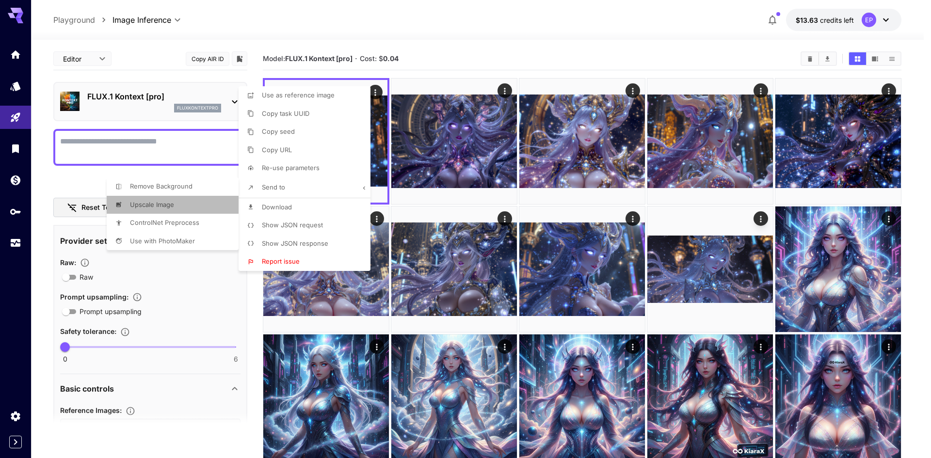
click at [175, 207] on li "Upscale Image" at bounding box center [176, 205] width 138 height 18
type input "**********"
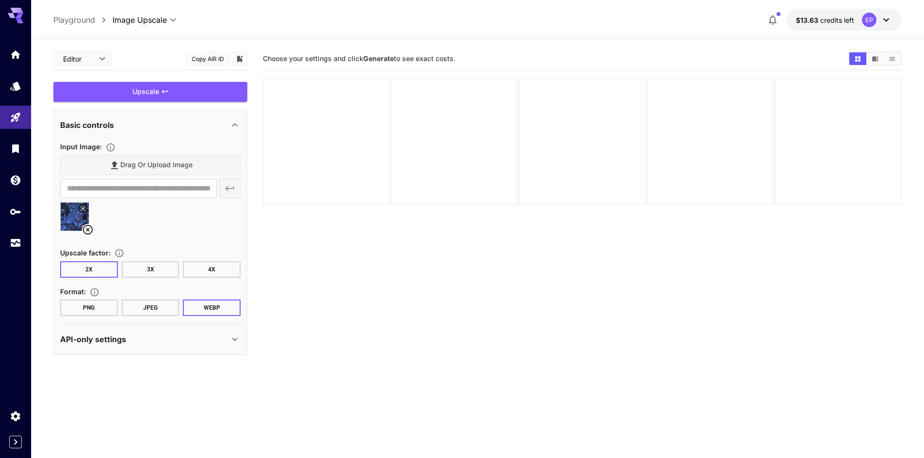
click at [208, 271] on button "4X" at bounding box center [212, 269] width 58 height 16
click at [89, 309] on button "PNG" at bounding box center [89, 308] width 58 height 16
click at [145, 307] on button "JPEG" at bounding box center [151, 308] width 58 height 16
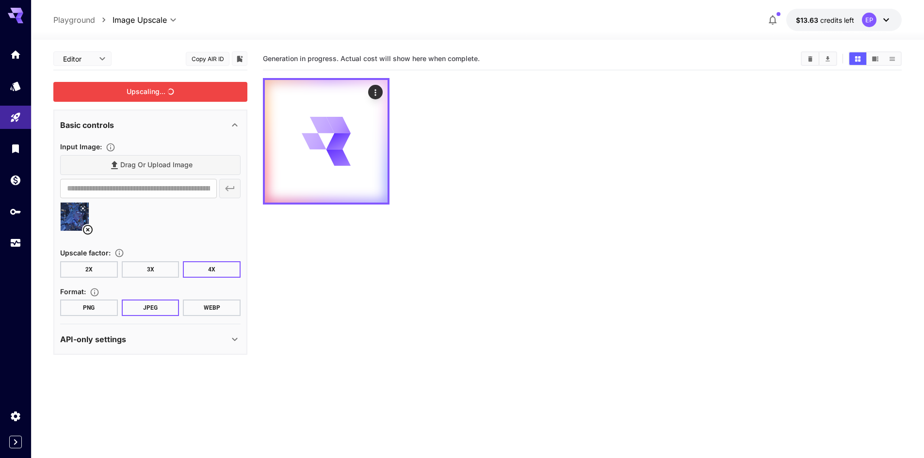
click at [171, 95] on div "Upscaling..." at bounding box center [150, 92] width 194 height 20
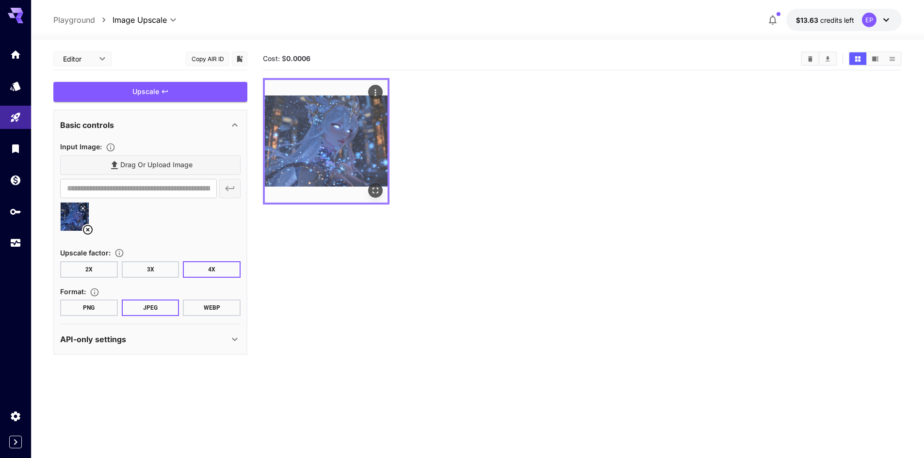
click at [378, 189] on icon "Open in fullscreen" at bounding box center [376, 191] width 10 height 10
